Goal: Task Accomplishment & Management: Manage account settings

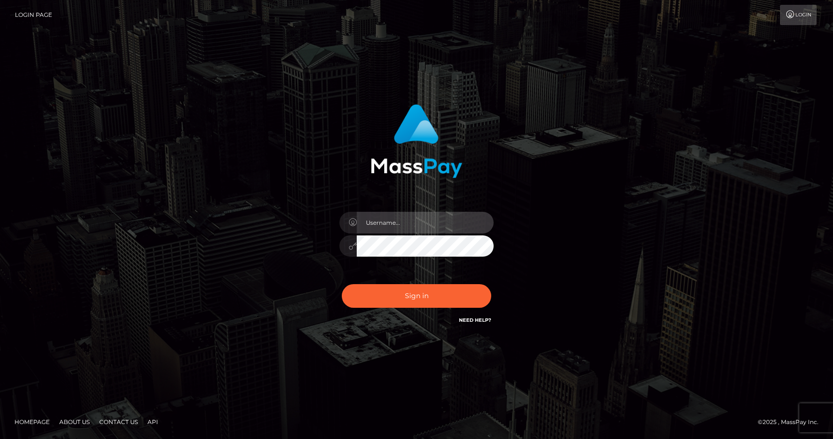
click at [429, 227] on input "text" at bounding box center [425, 223] width 137 height 22
type input "ekberg.rikard@gmail.com"
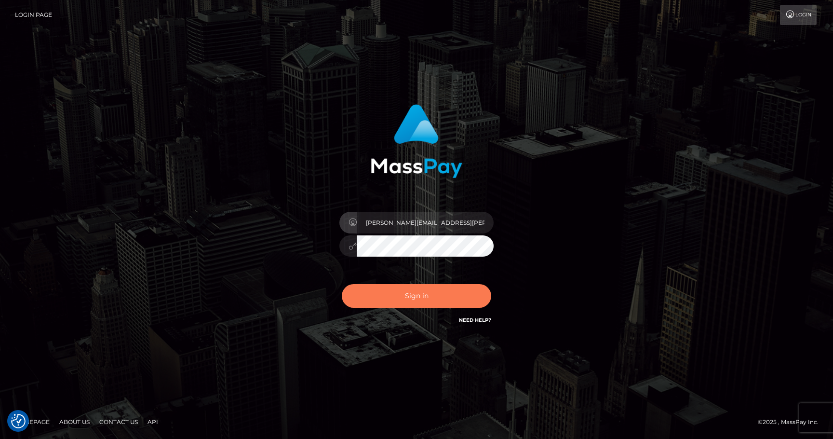
click at [426, 302] on button "Sign in" at bounding box center [417, 296] width 150 height 24
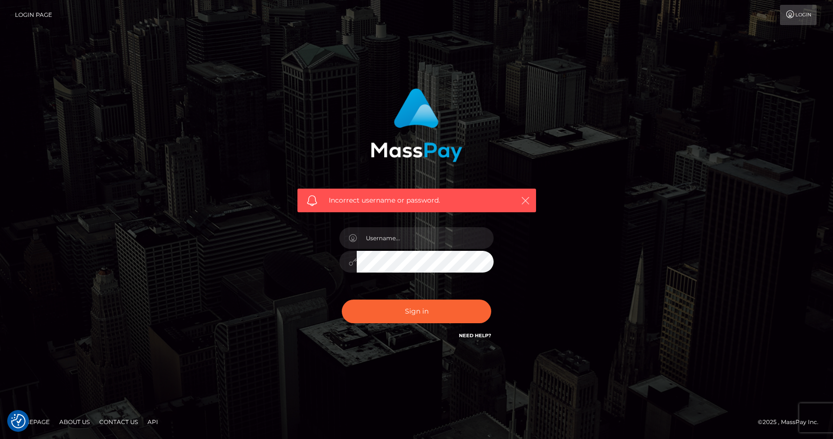
click at [523, 201] on icon "button" at bounding box center [526, 201] width 10 height 10
click at [807, 18] on link "Login" at bounding box center [798, 15] width 37 height 20
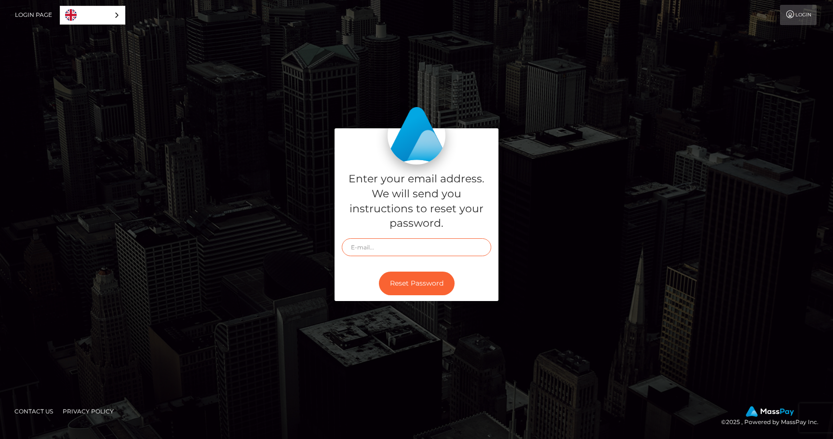
click at [416, 251] on input "text" at bounding box center [417, 247] width 150 height 18
type input "[PERSON_NAME][EMAIL_ADDRESS][PERSON_NAME][DOMAIN_NAME]"
click at [425, 283] on button "Reset Password" at bounding box center [417, 284] width 76 height 24
